Goal: Task Accomplishment & Management: Use online tool/utility

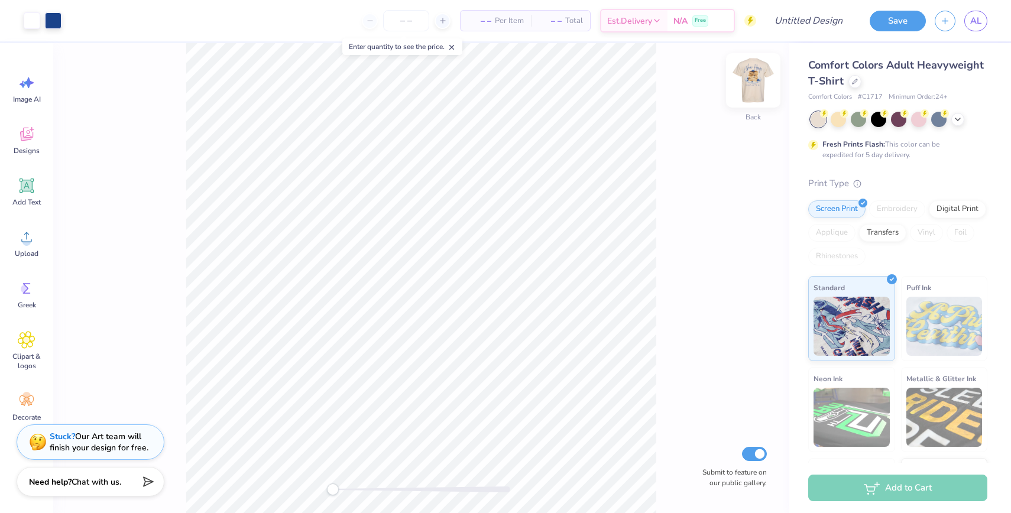
click at [757, 79] on img at bounding box center [753, 80] width 47 height 47
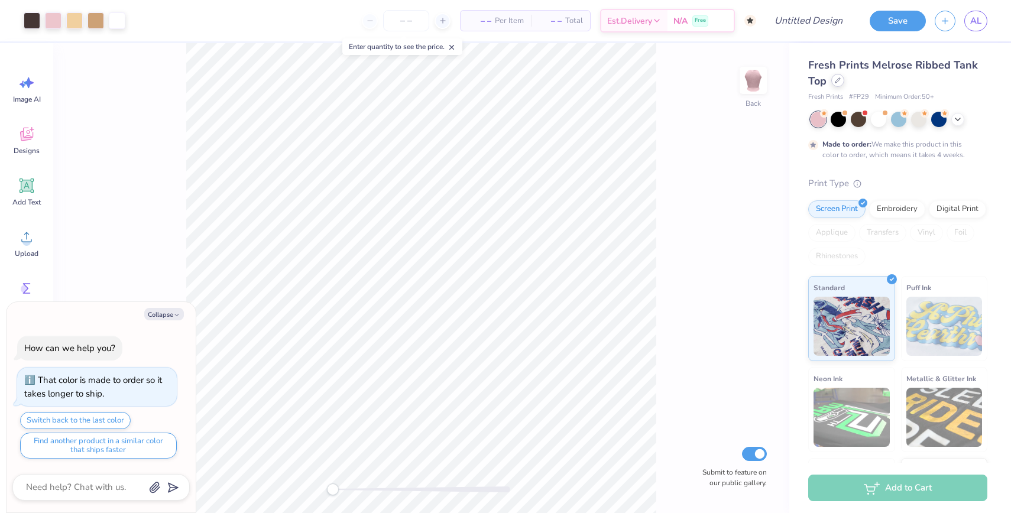
click at [837, 80] on icon at bounding box center [838, 80] width 6 height 6
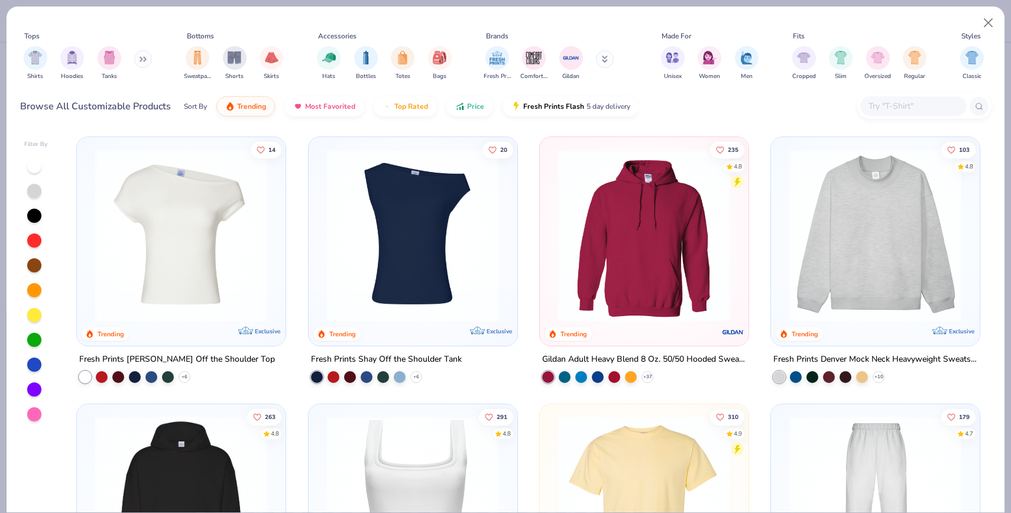
click at [857, 245] on img at bounding box center [875, 235] width 185 height 173
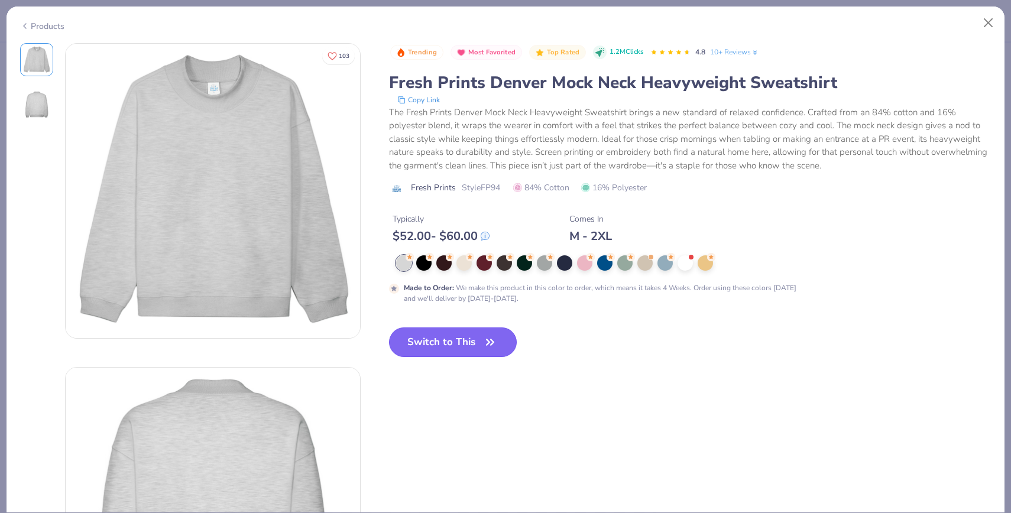
click at [422, 334] on button "Switch to This" at bounding box center [453, 343] width 128 height 30
click at [441, 350] on button "Switch to This" at bounding box center [453, 343] width 128 height 30
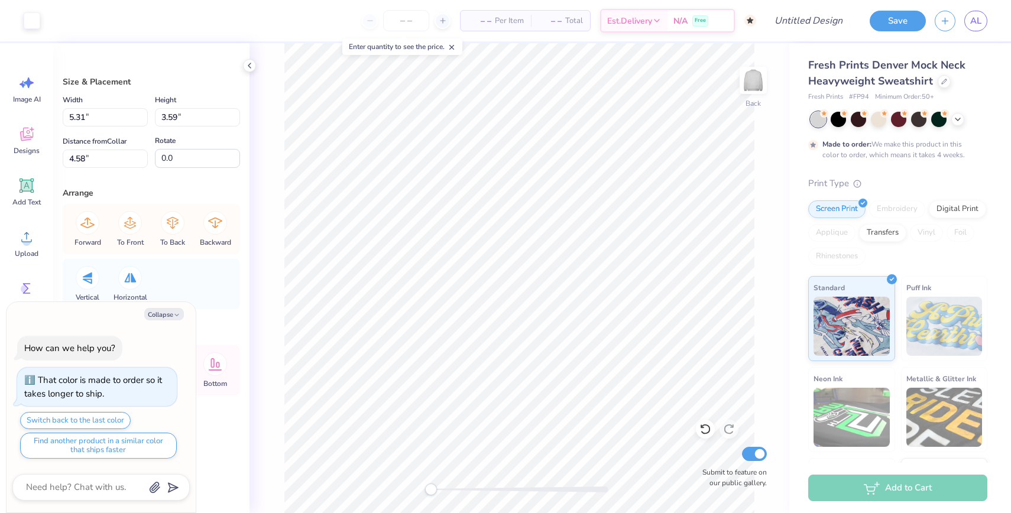
type textarea "x"
type input "13.19"
type input "8.91"
type textarea "x"
type input "5.31"
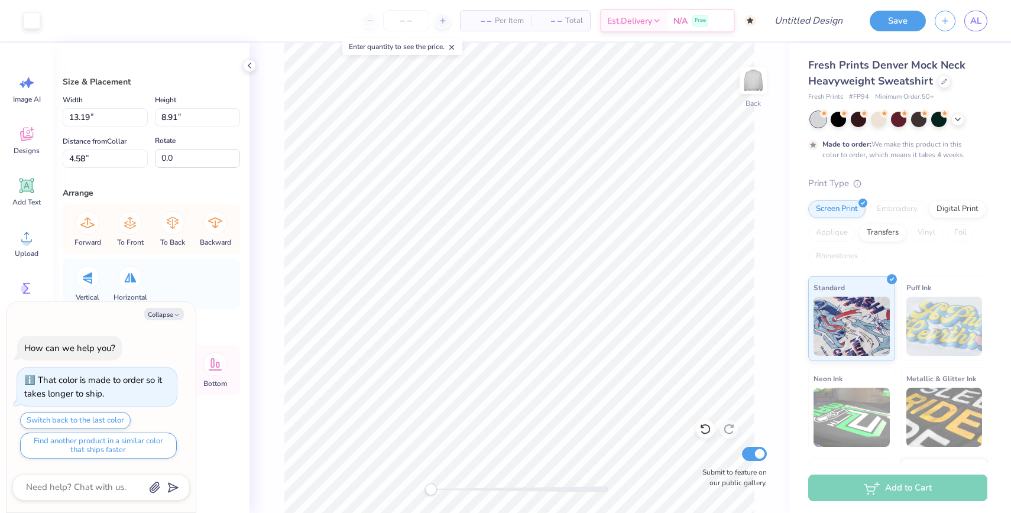
type input "3.59"
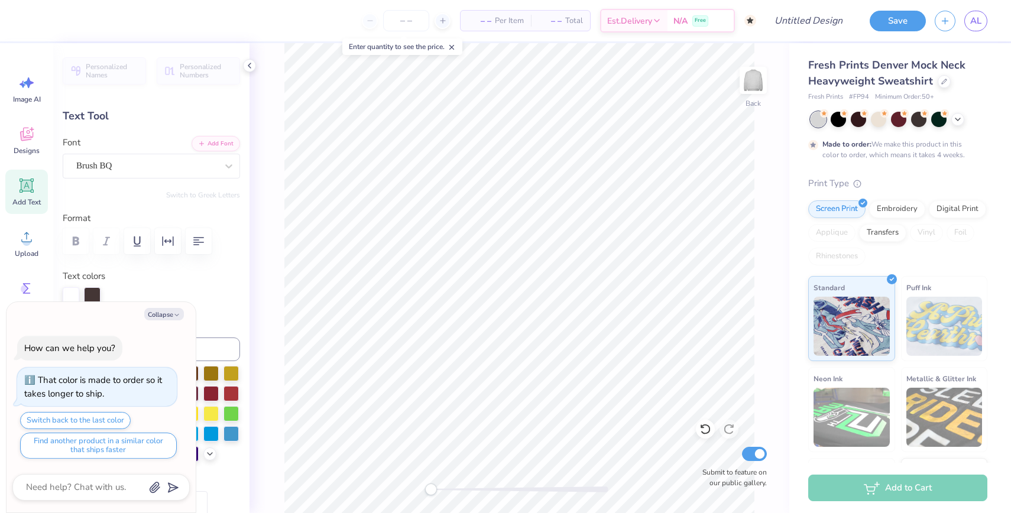
type textarea "x"
type input "0.0"
type textarea "x"
type input "4.70"
type input "1.08"
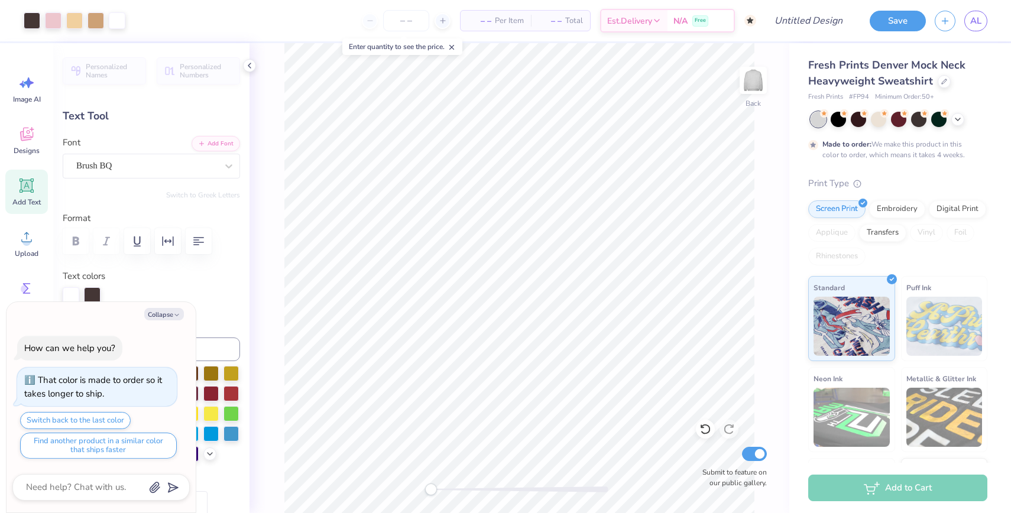
type input "0.93"
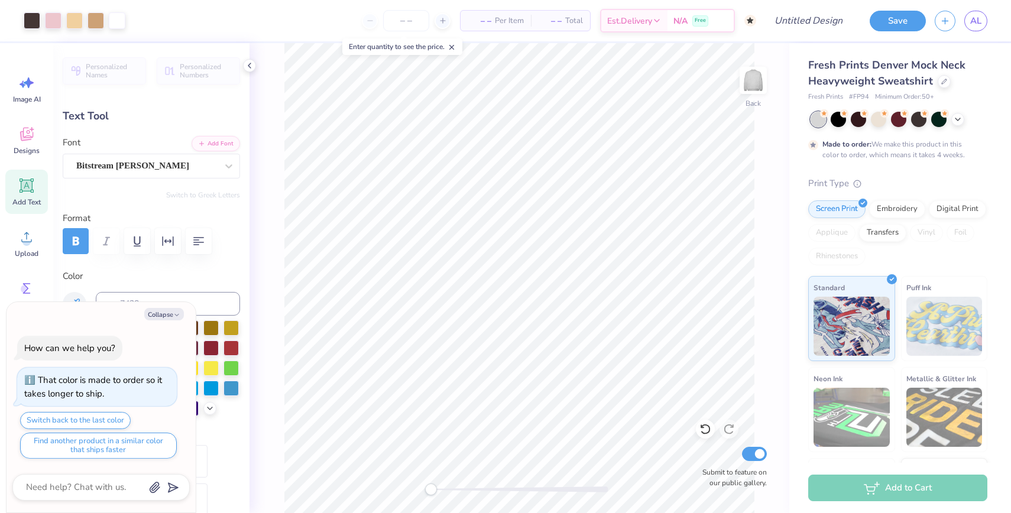
type textarea "x"
type input "3.27"
type textarea "x"
type input "1.71"
type input "1.11"
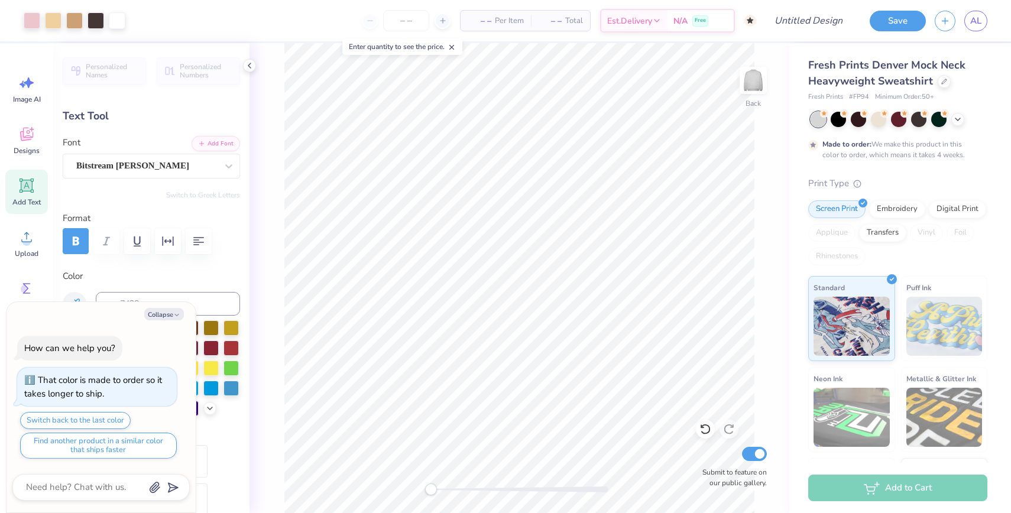
type input "3.68"
type textarea "x"
type input "-6.9"
type textarea "x"
type input "0.0"
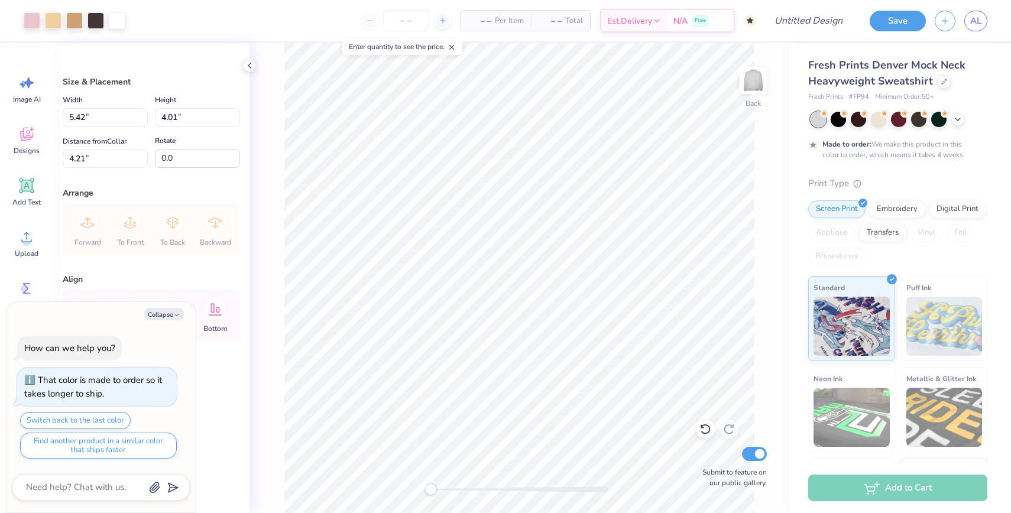
type textarea "x"
type input "13.94"
type input "10.32"
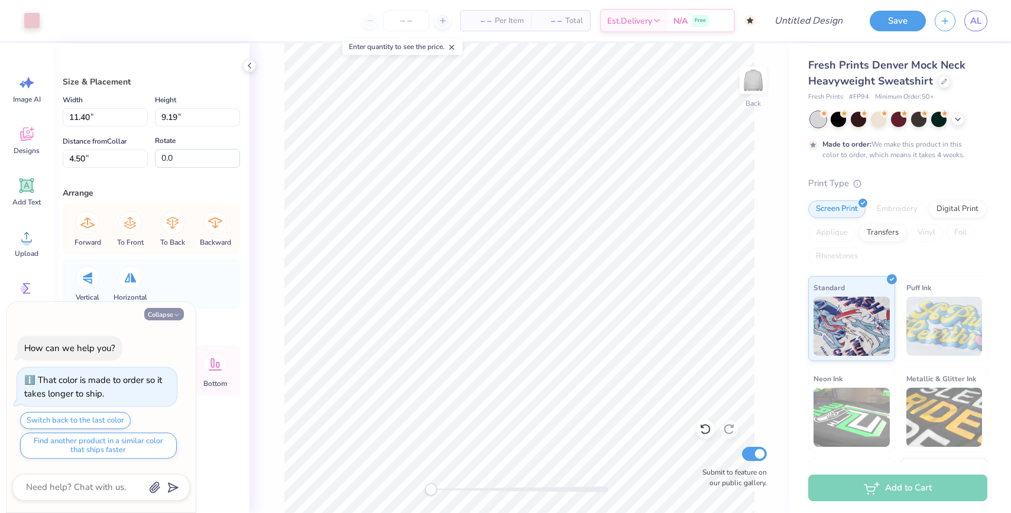
click at [176, 316] on icon "button" at bounding box center [176, 315] width 7 height 7
type textarea "x"
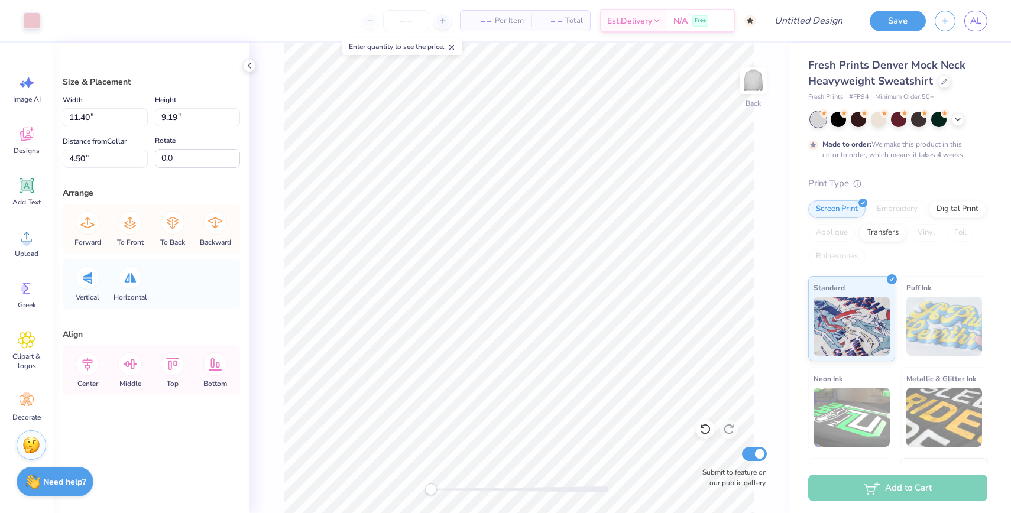
type input "13.94"
type input "10.32"
type input "4.21"
type input "13.94"
type input "10.32"
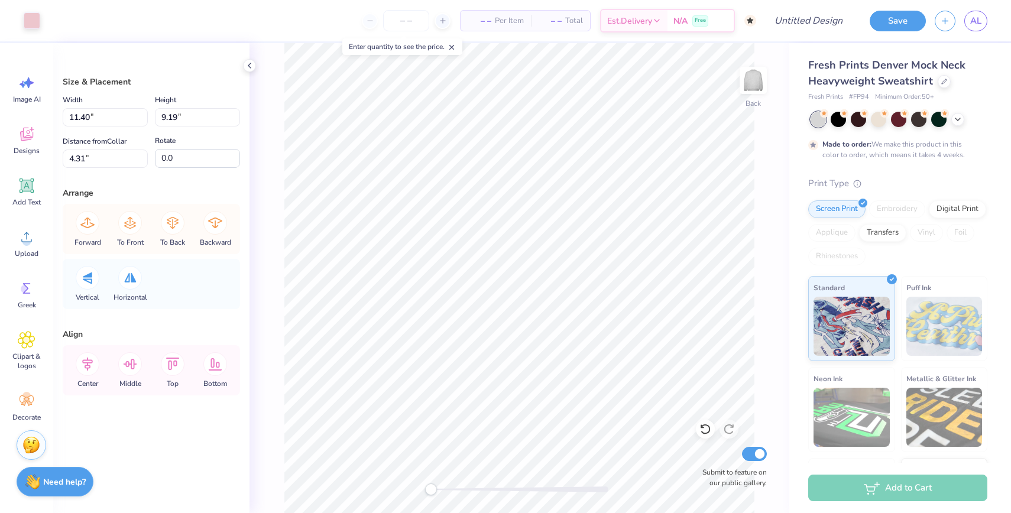
type input "4.21"
type input "11.40"
type input "9.19"
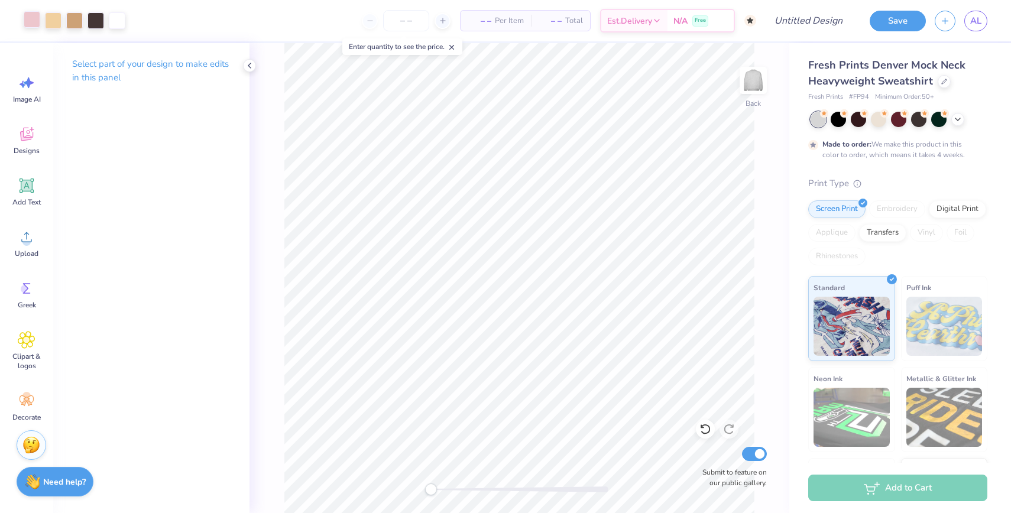
click at [30, 17] on div at bounding box center [32, 19] width 17 height 17
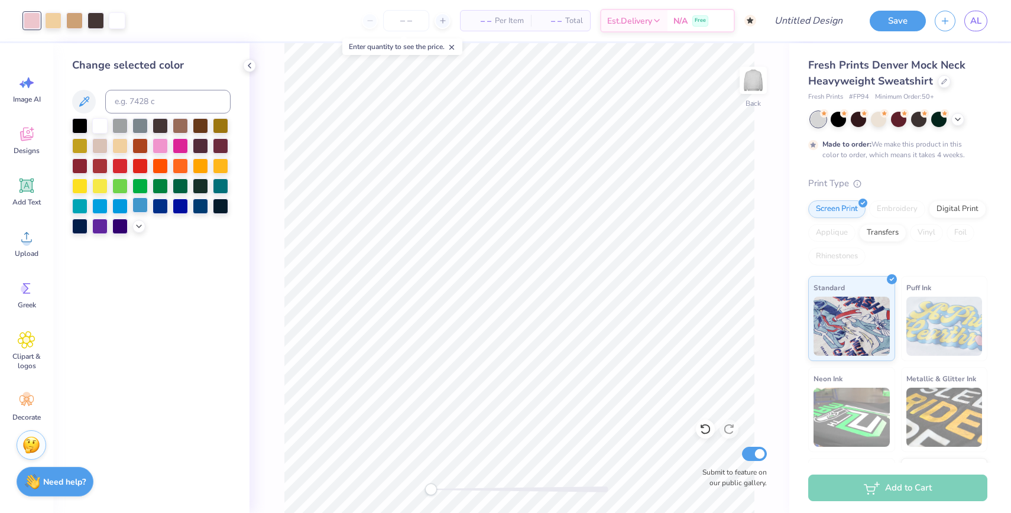
click at [143, 204] on div at bounding box center [139, 205] width 15 height 15
click at [162, 150] on div at bounding box center [160, 144] width 15 height 15
click at [143, 208] on div at bounding box center [139, 205] width 15 height 15
click at [121, 208] on div at bounding box center [119, 205] width 15 height 15
click at [96, 208] on div at bounding box center [99, 205] width 15 height 15
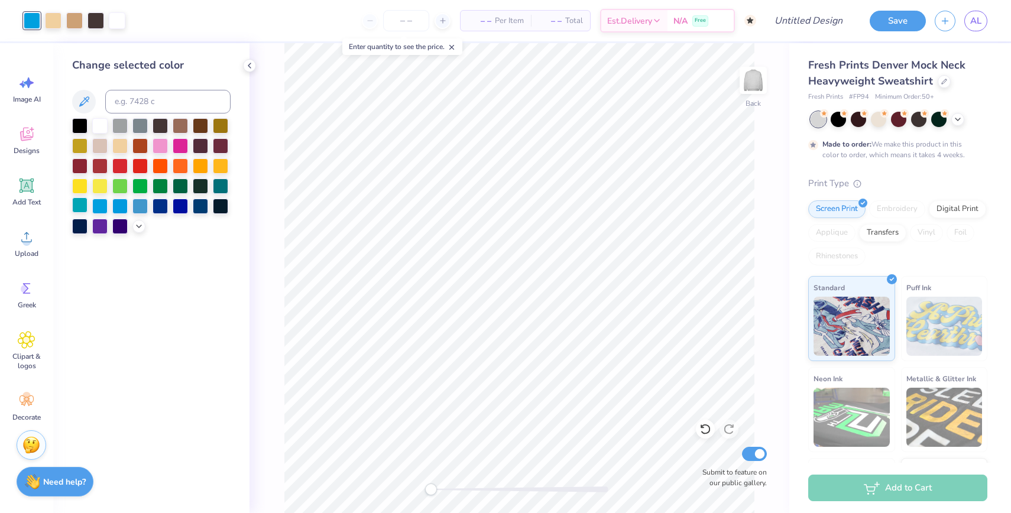
click at [74, 206] on div at bounding box center [79, 205] width 15 height 15
click at [154, 103] on input at bounding box center [167, 102] width 125 height 24
click at [138, 226] on icon at bounding box center [138, 225] width 9 height 9
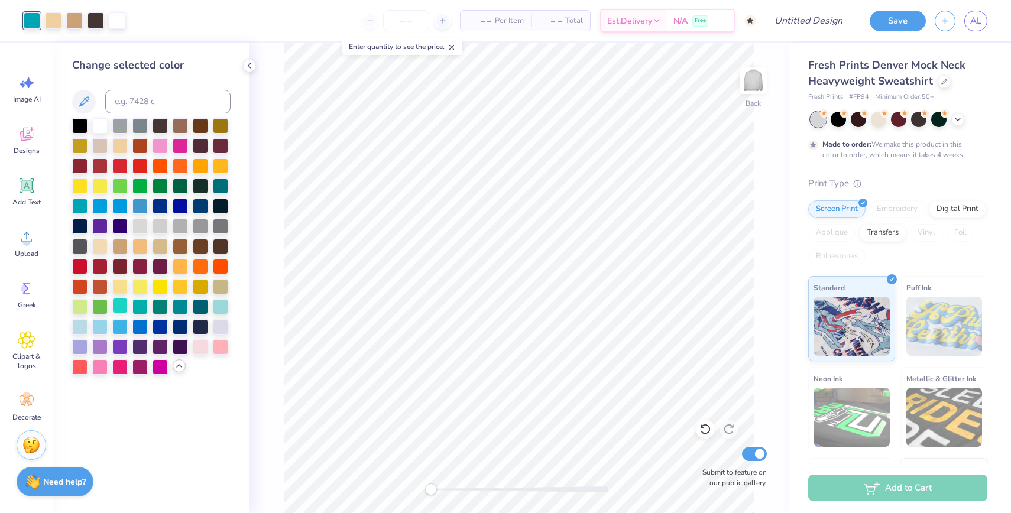
click at [123, 303] on div at bounding box center [119, 305] width 15 height 15
click at [140, 332] on div at bounding box center [139, 325] width 15 height 15
click at [139, 327] on div at bounding box center [139, 325] width 15 height 15
click at [122, 327] on div at bounding box center [119, 325] width 15 height 15
click at [108, 327] on div at bounding box center [99, 325] width 15 height 15
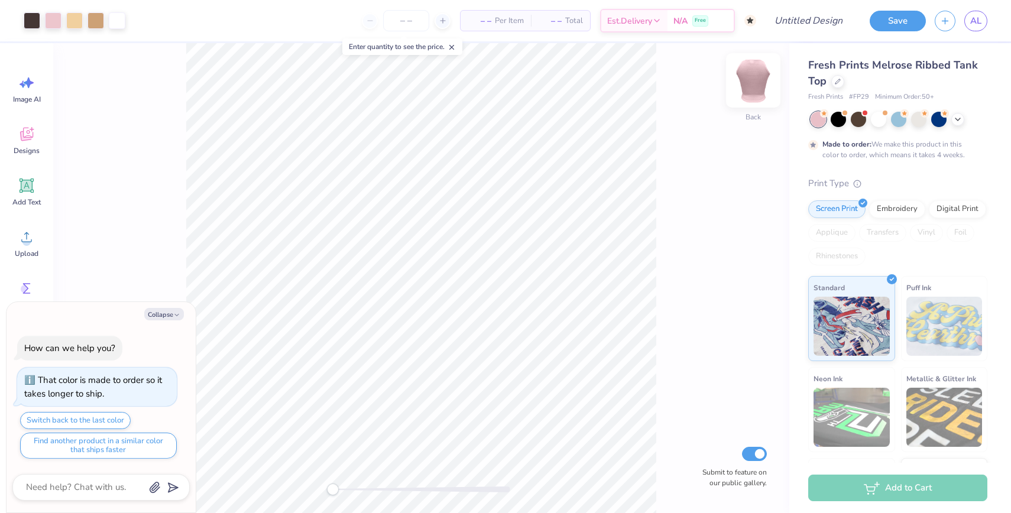
click at [758, 80] on img at bounding box center [753, 80] width 47 height 47
click at [752, 86] on img at bounding box center [753, 80] width 47 height 47
click at [839, 81] on icon at bounding box center [838, 80] width 6 height 6
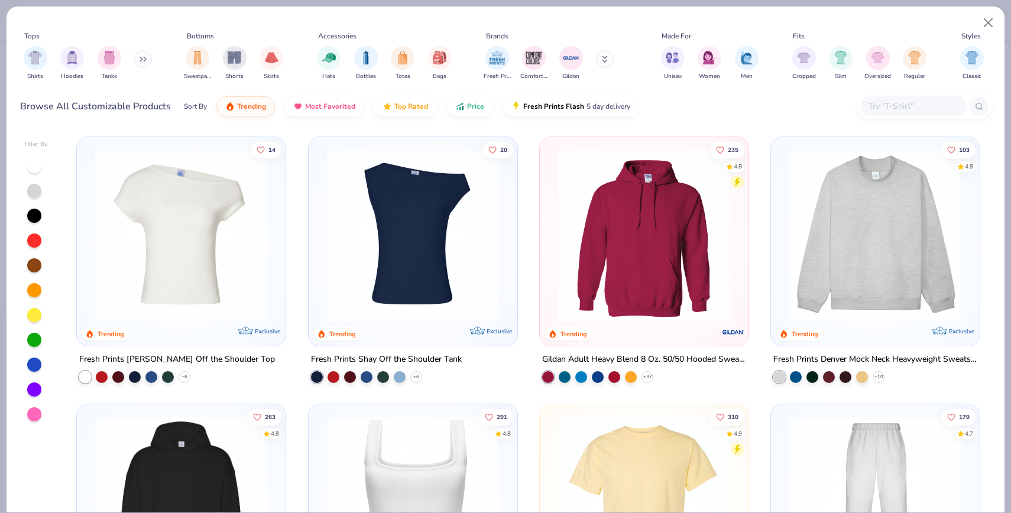
click at [853, 227] on img at bounding box center [875, 235] width 185 height 173
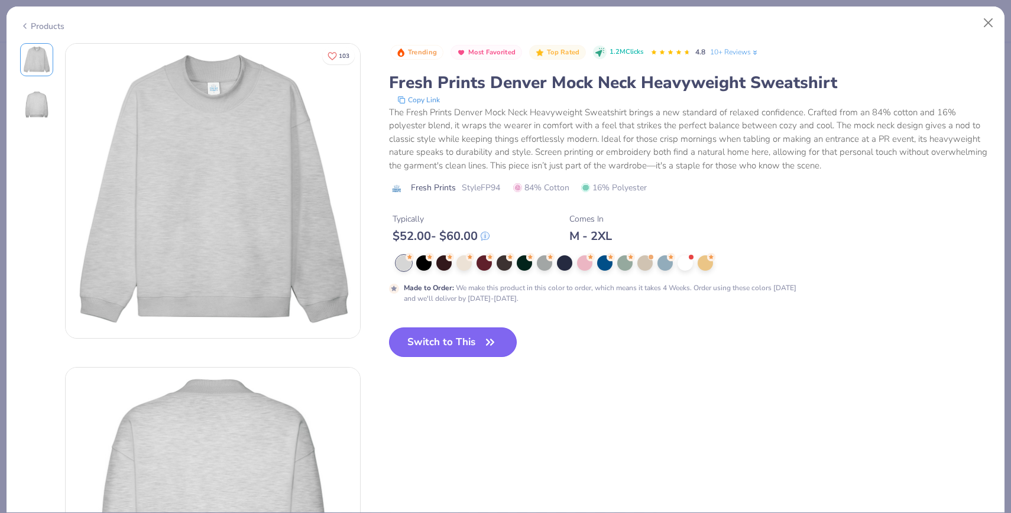
click at [462, 352] on button "Switch to This" at bounding box center [453, 343] width 128 height 30
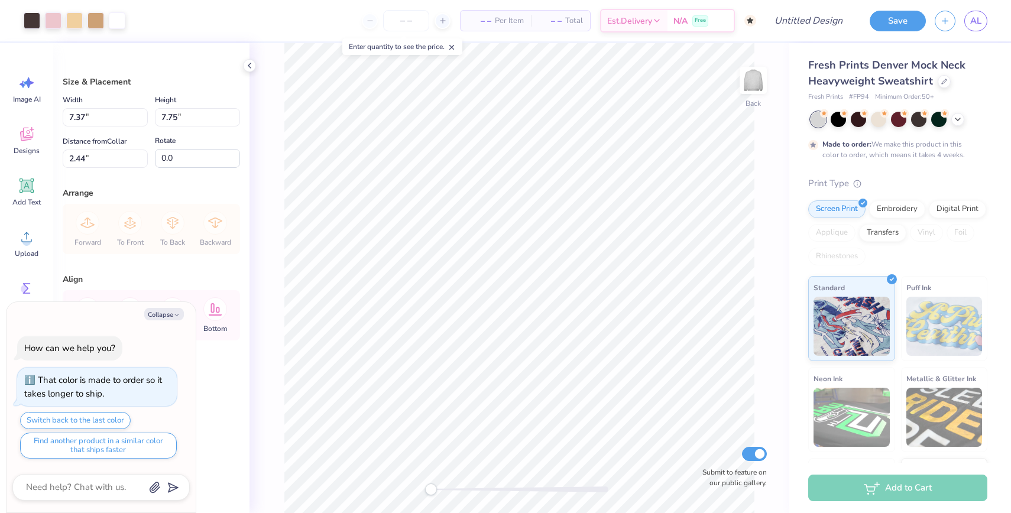
type textarea "x"
type input "11.00"
type input "11.57"
type input "2.46"
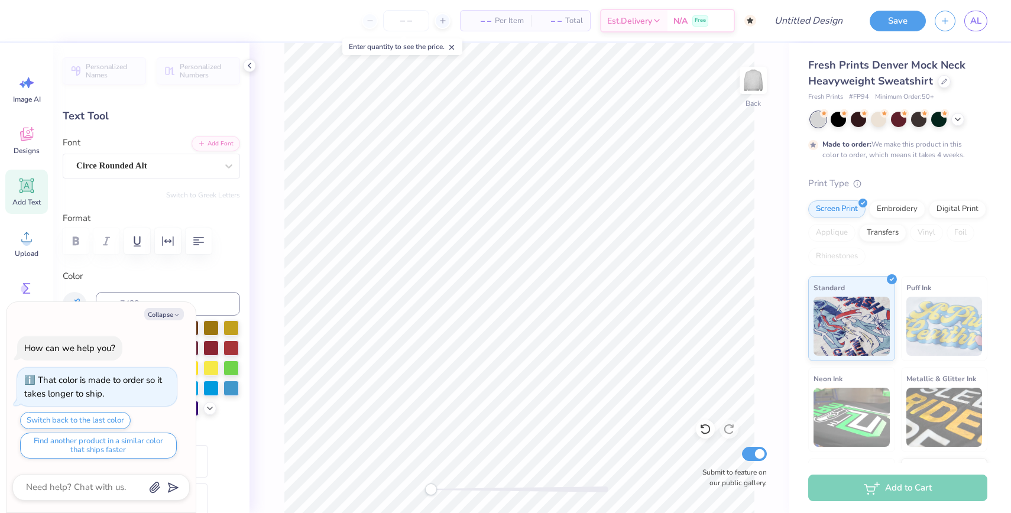
type textarea "x"
type textarea "ST. [DEMOGRAPHIC_DATA]"
type textarea "x"
type textarea "ST. JDE"
type textarea "x"
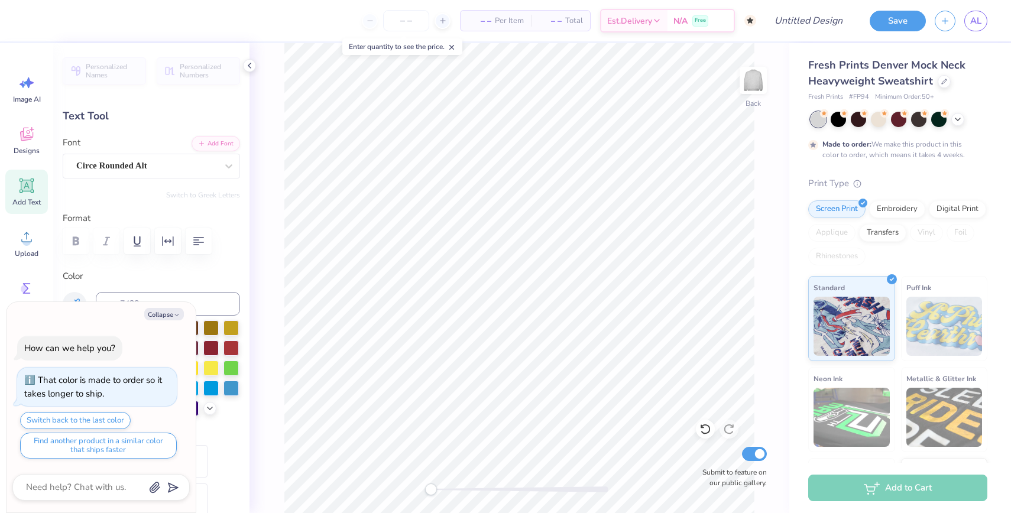
type textarea "ST. DE"
type textarea "x"
type textarea "[DOMAIN_NAME]"
type textarea "x"
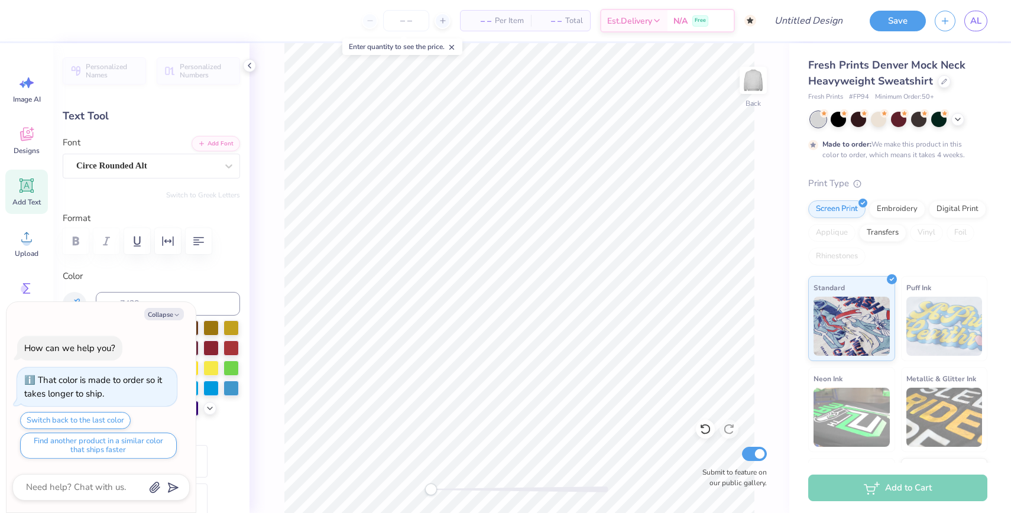
type textarea "ST.D"
type textarea "x"
type textarea "ST."
type textarea "x"
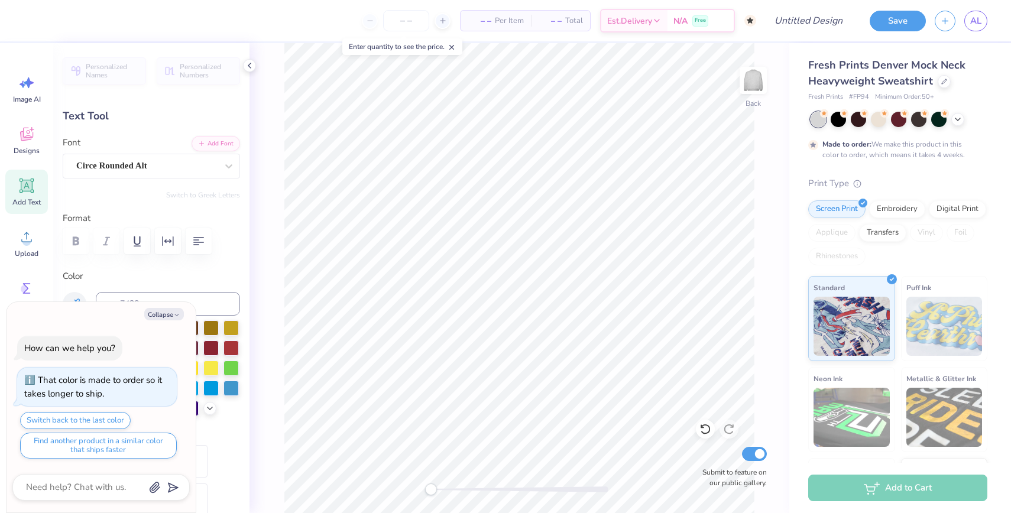
type textarea "ST"
type textarea "x"
type textarea "S"
type textarea "x"
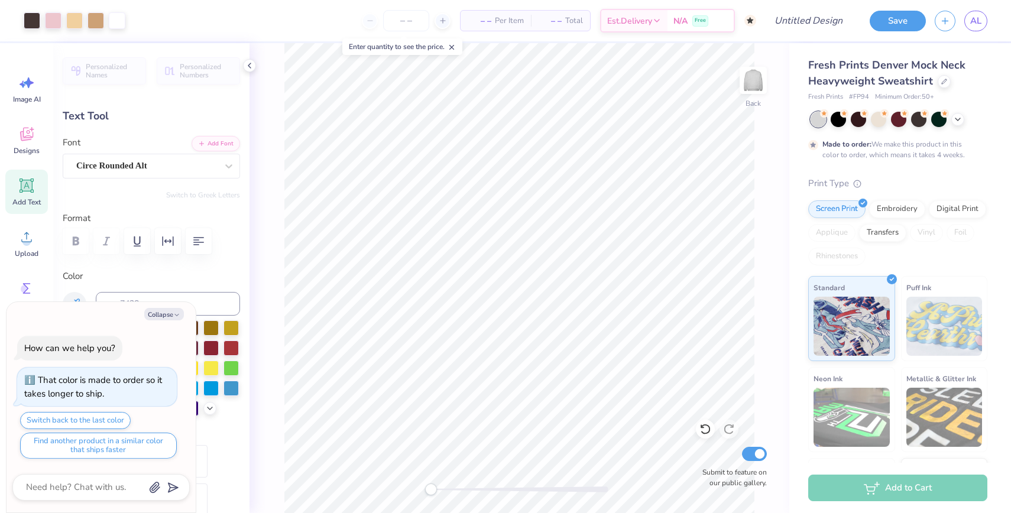
type textarea "x"
type input "2.55"
type input "1.66"
type input "6.64"
type input "-6.9"
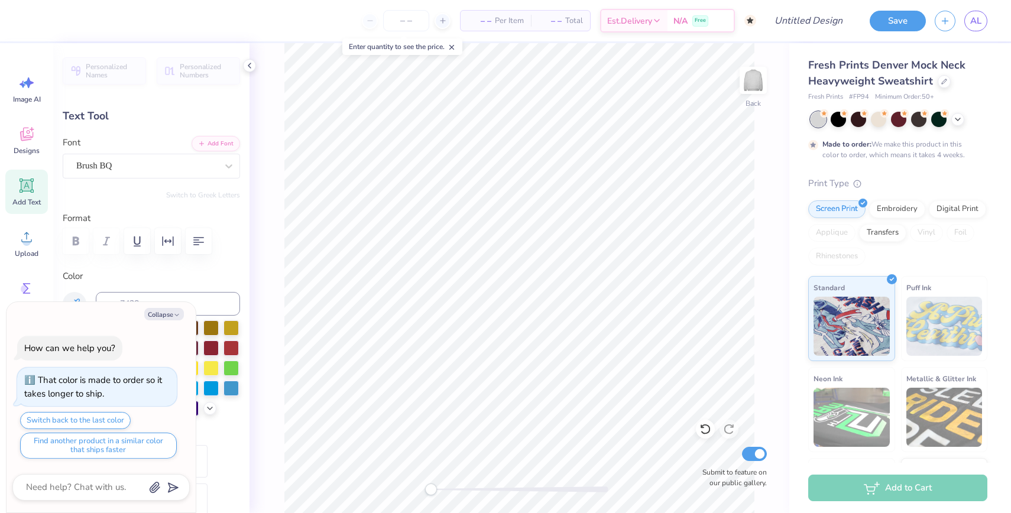
type textarea "x"
type textarea "‘2"
type textarea "x"
type textarea "‘25"
type textarea "x"
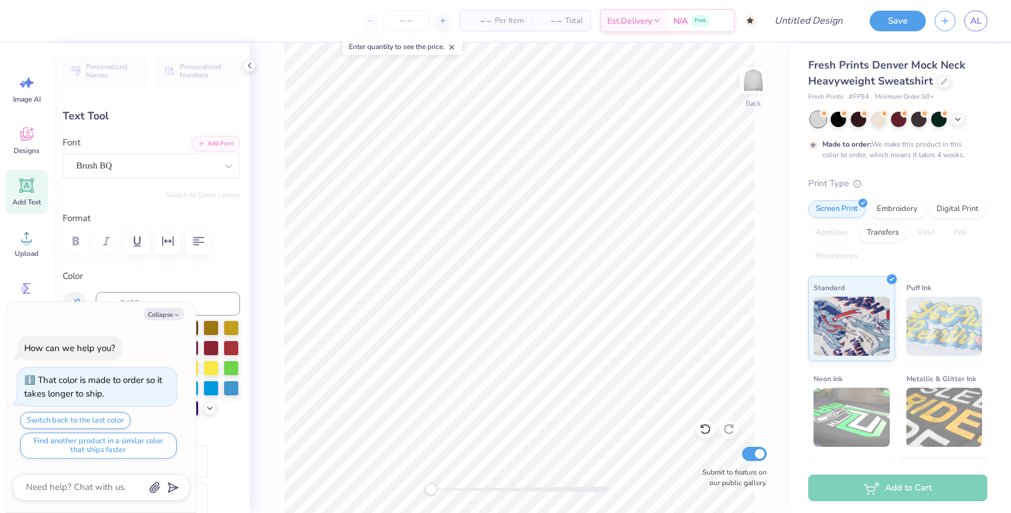
type textarea "‘25"
type textarea "x"
type textarea "‘25"
type textarea "x"
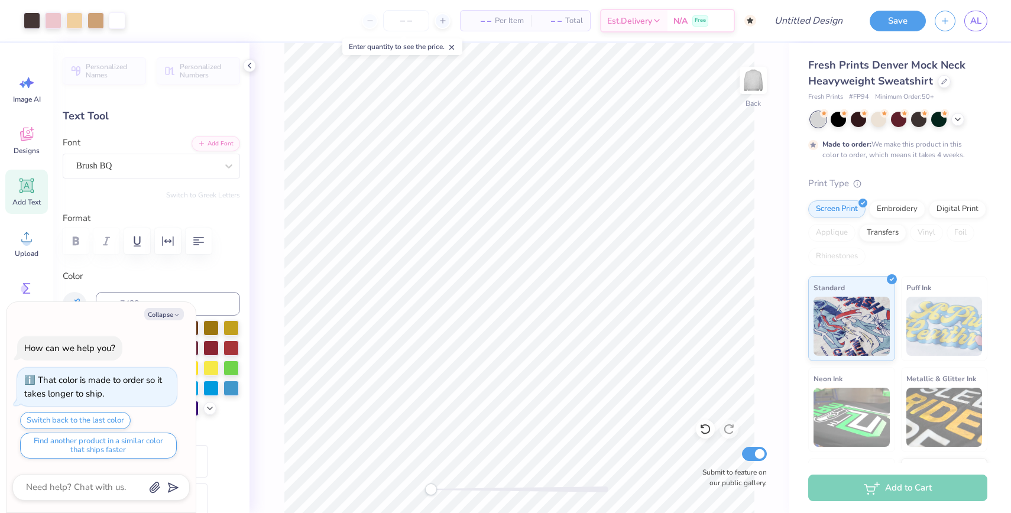
type input "0.0"
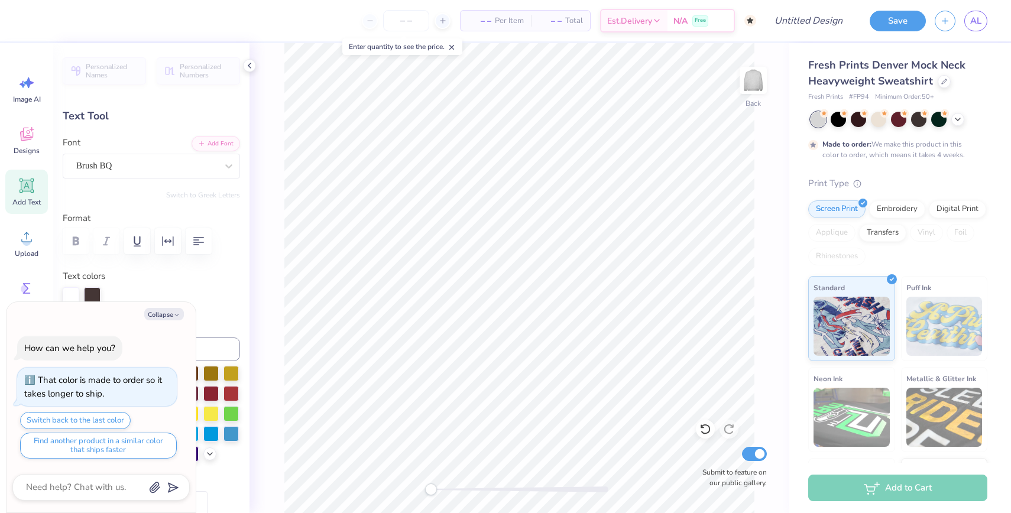
scroll to position [0, 0]
type textarea "x"
type input "7.02"
type input "1.61"
type input "2.53"
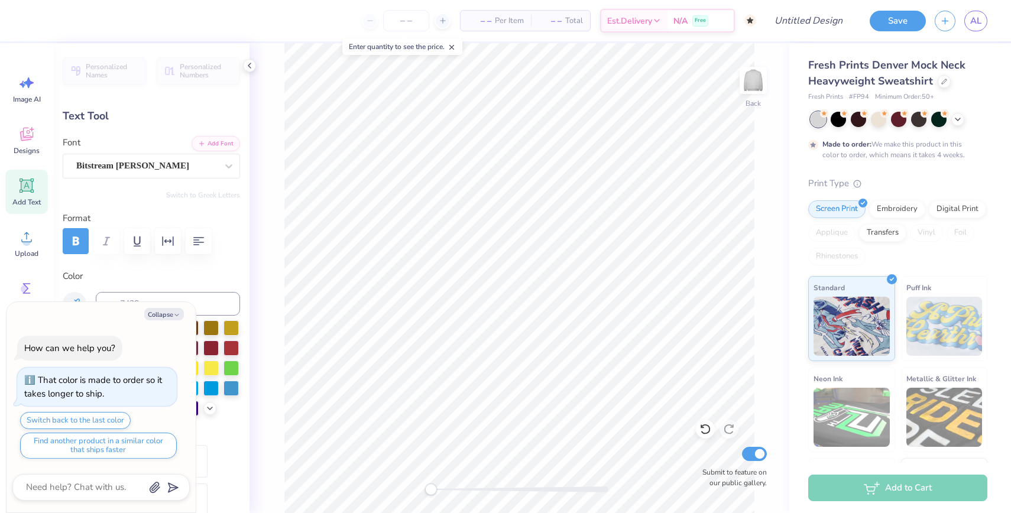
type input "0.0"
click at [173, 315] on icon "button" at bounding box center [176, 315] width 7 height 7
type textarea "x"
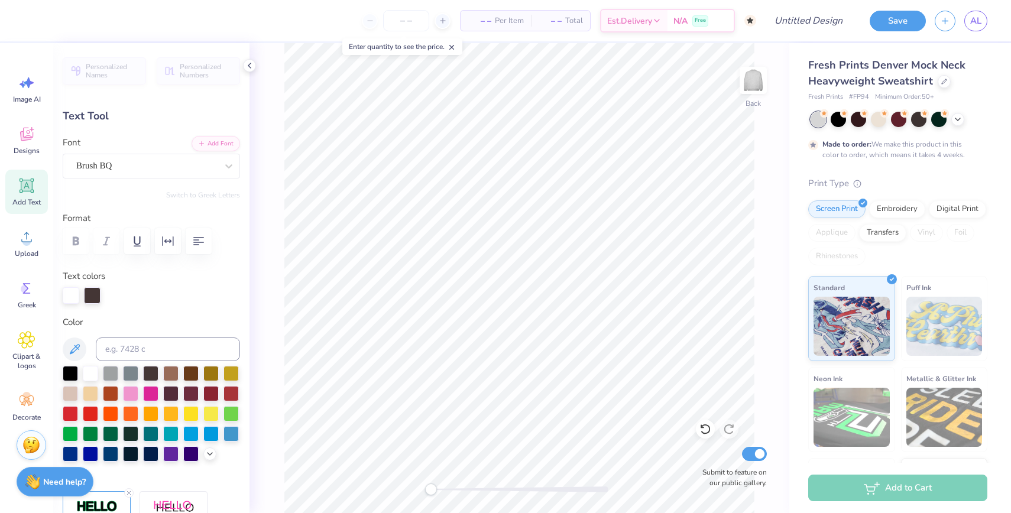
type input "7.83"
type input "3.13"
type input "3.59"
click at [758, 276] on div "Back Submit to feature on our public gallery." at bounding box center [520, 278] width 540 height 470
type input "0.0"
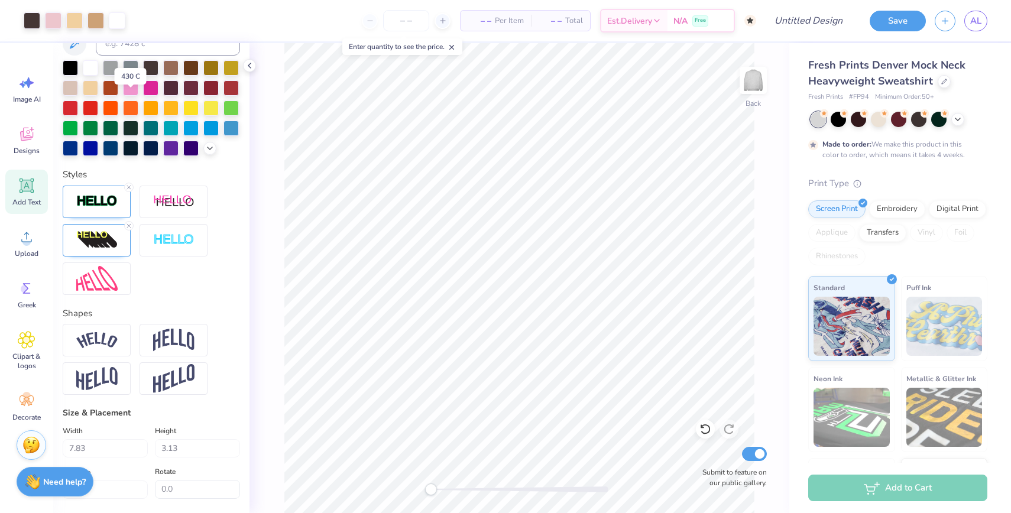
scroll to position [434, 0]
